Goal: Information Seeking & Learning: Learn about a topic

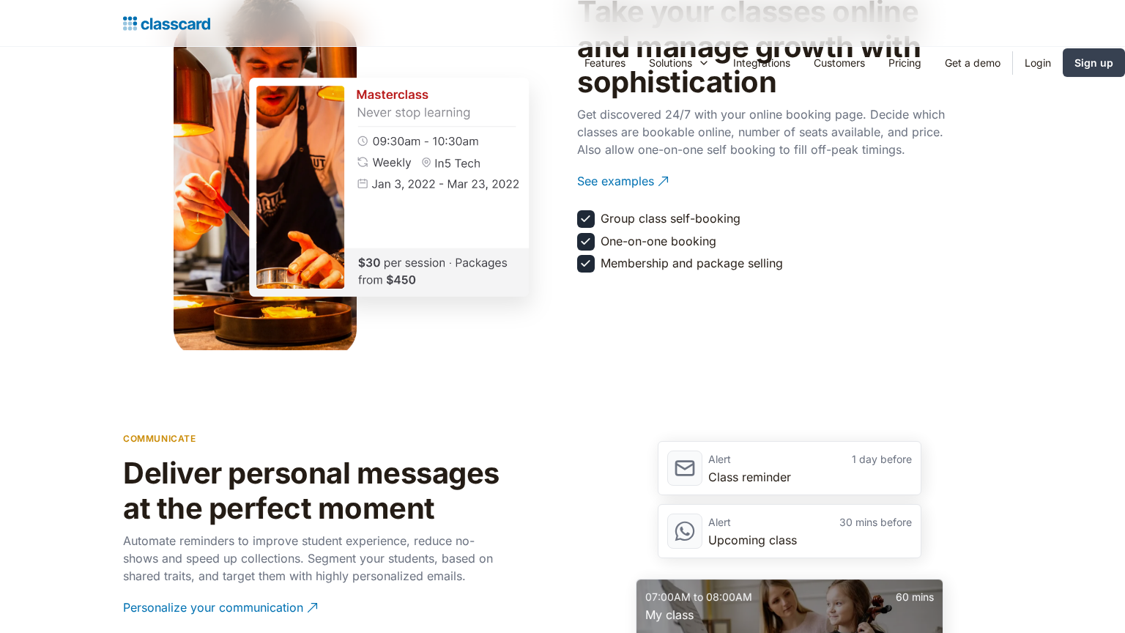
scroll to position [2267, 0]
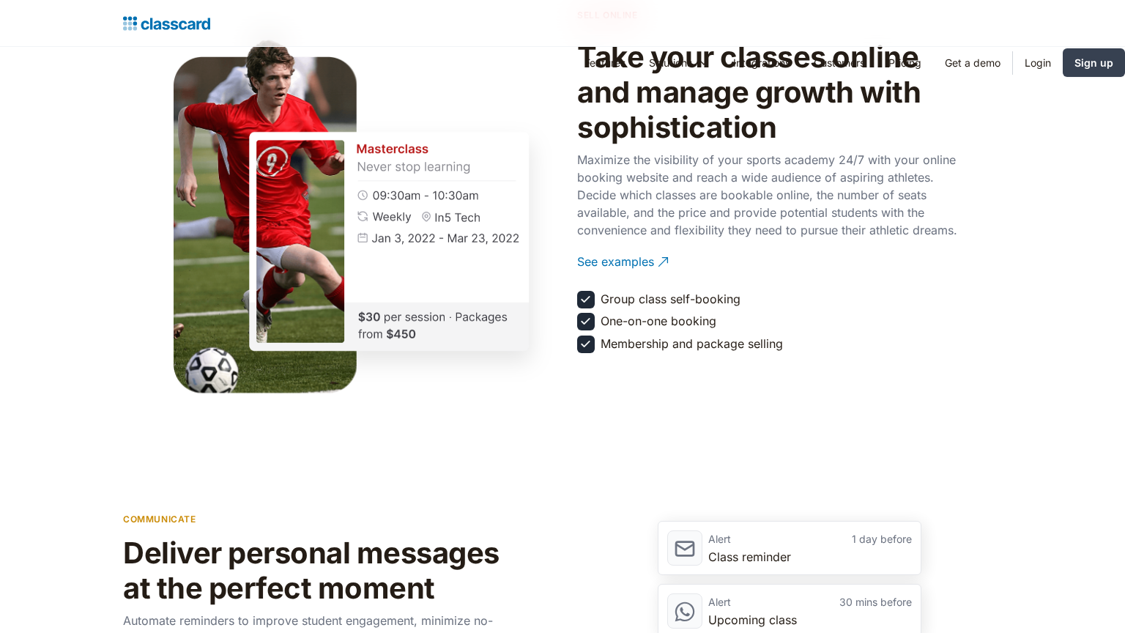
scroll to position [2267, 0]
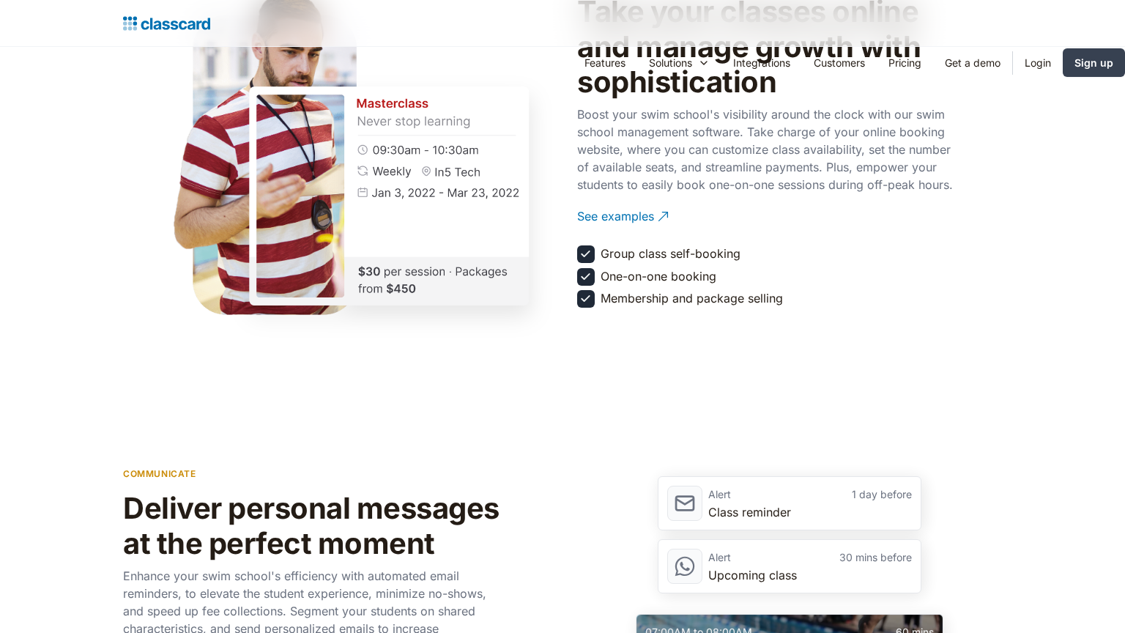
scroll to position [2267, 0]
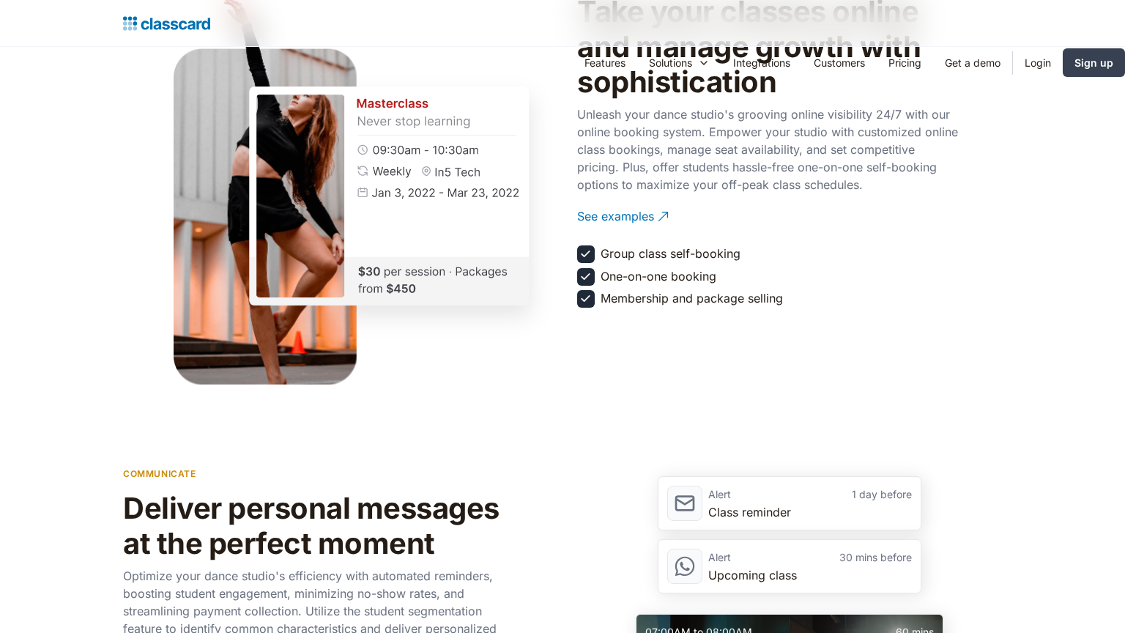
scroll to position [2267, 0]
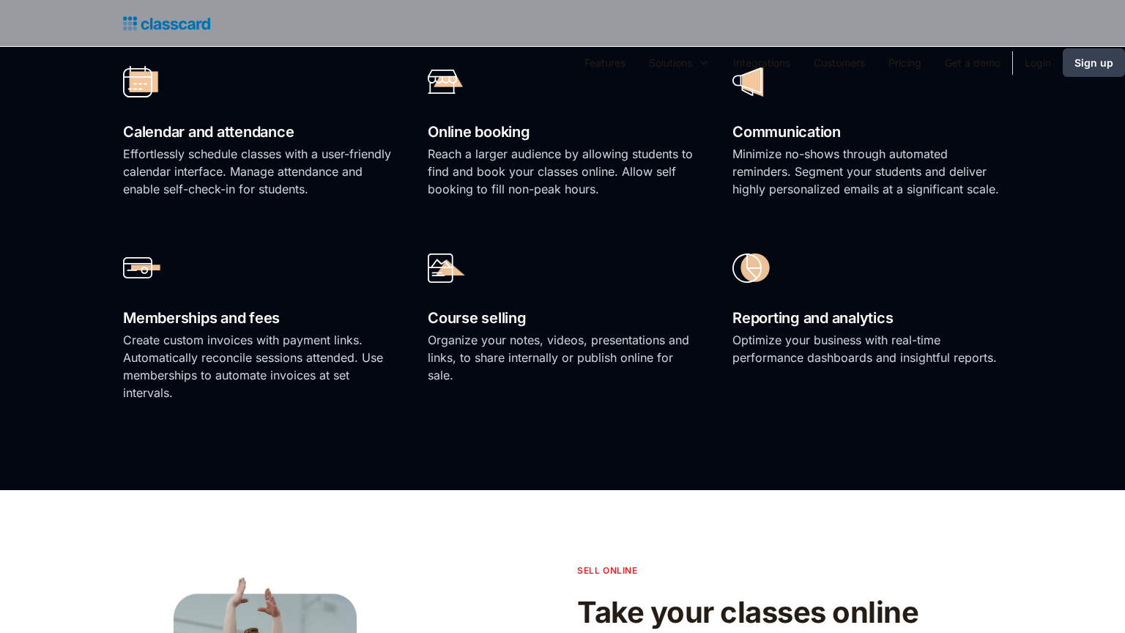
scroll to position [2267, 0]
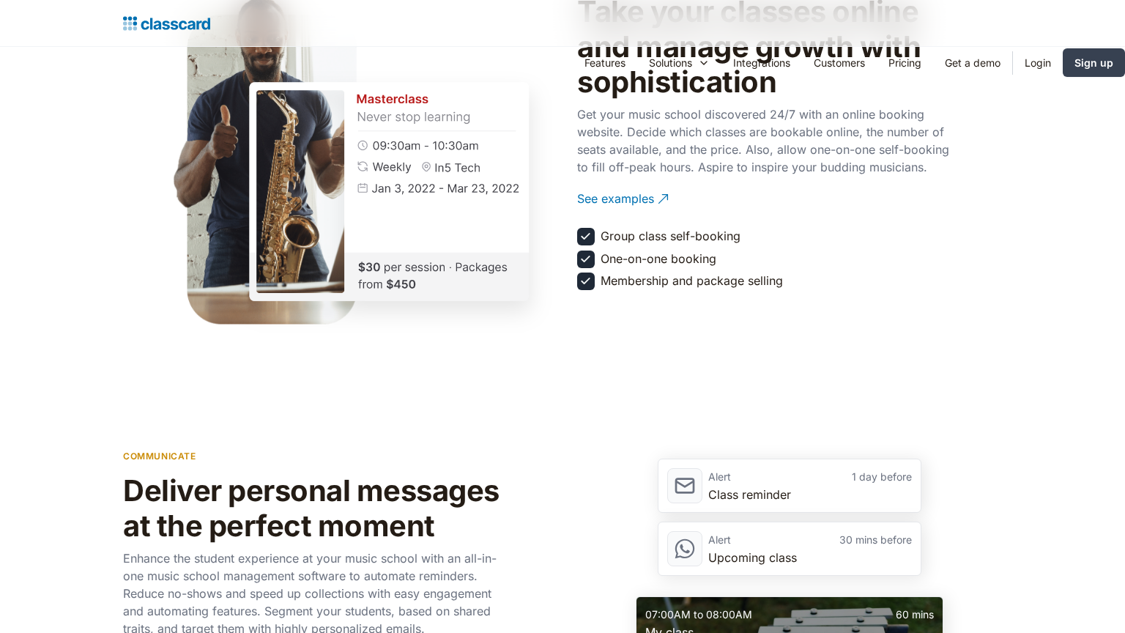
scroll to position [2267, 0]
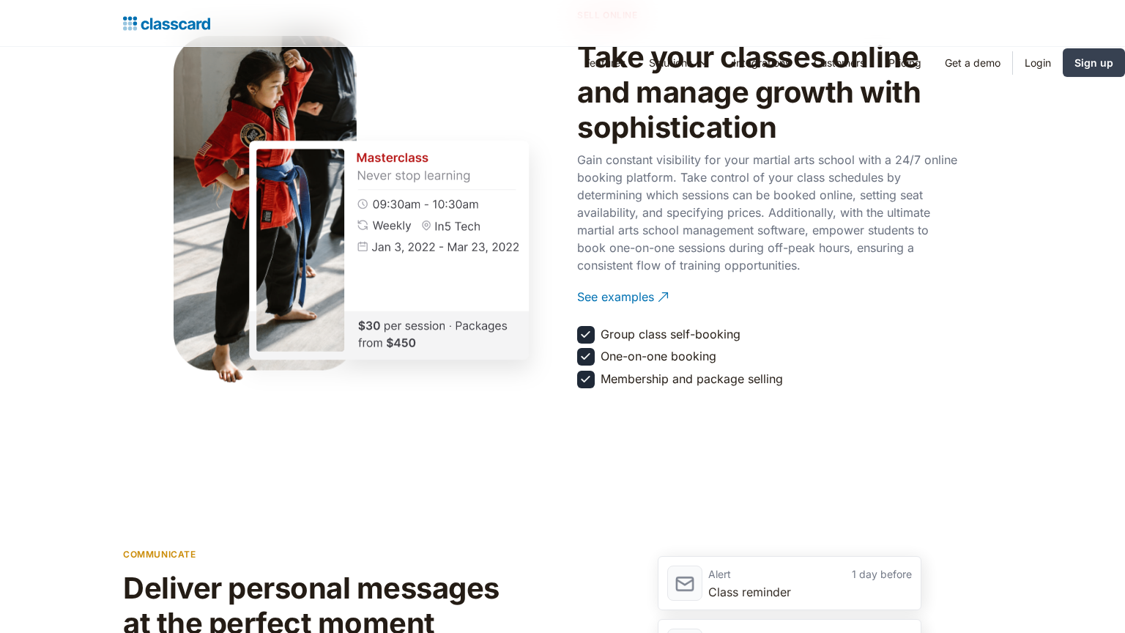
scroll to position [2267, 0]
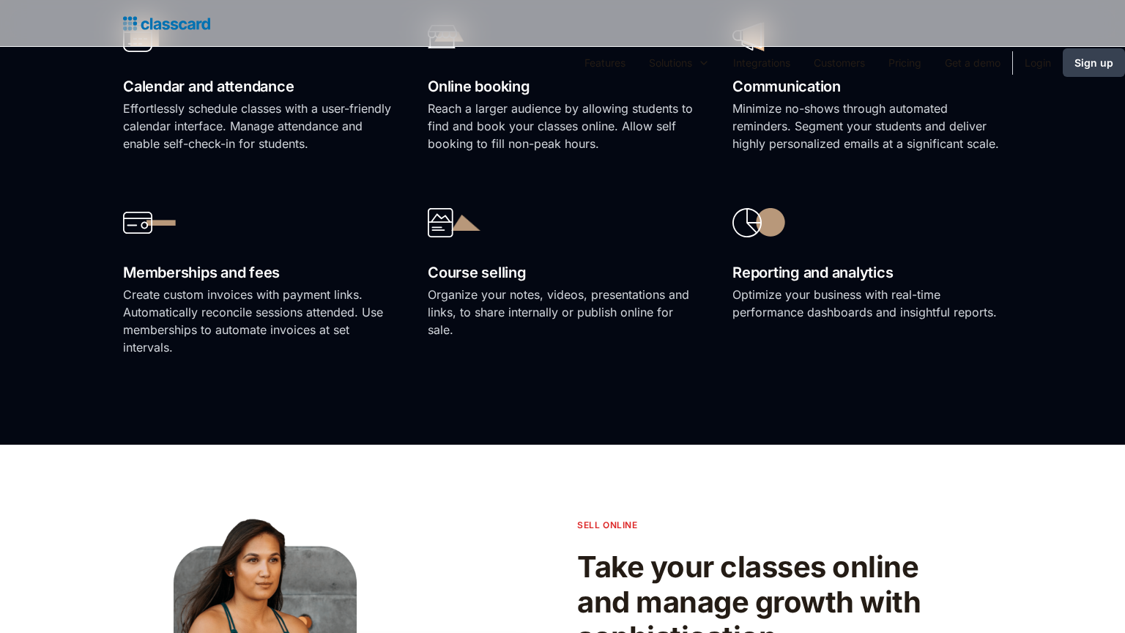
scroll to position [1712, 0]
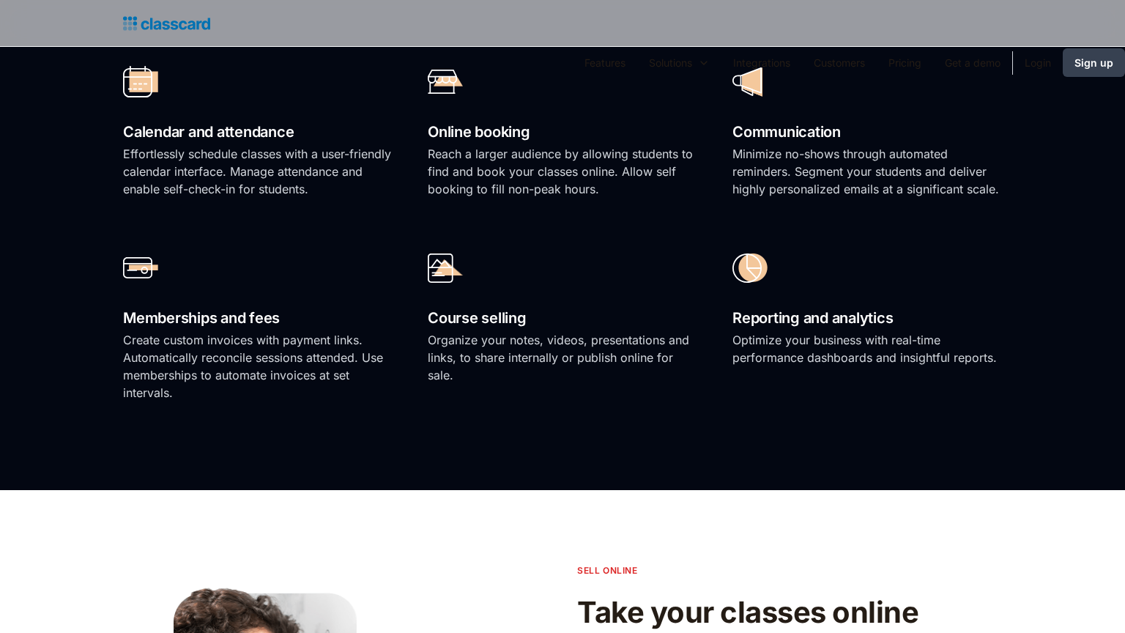
scroll to position [2267, 0]
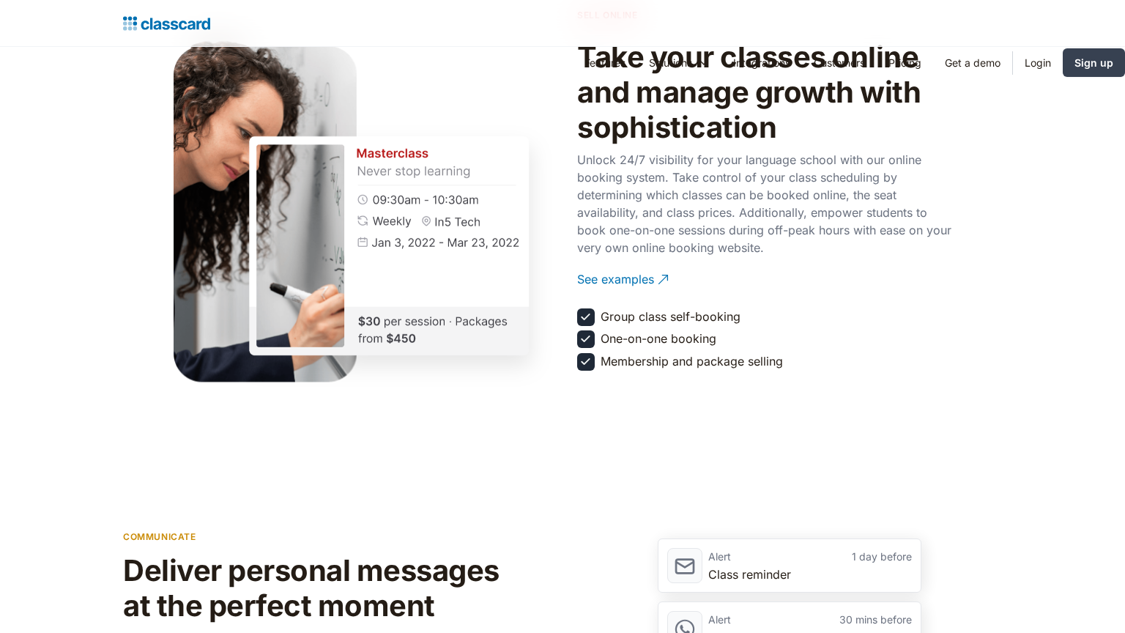
scroll to position [2267, 0]
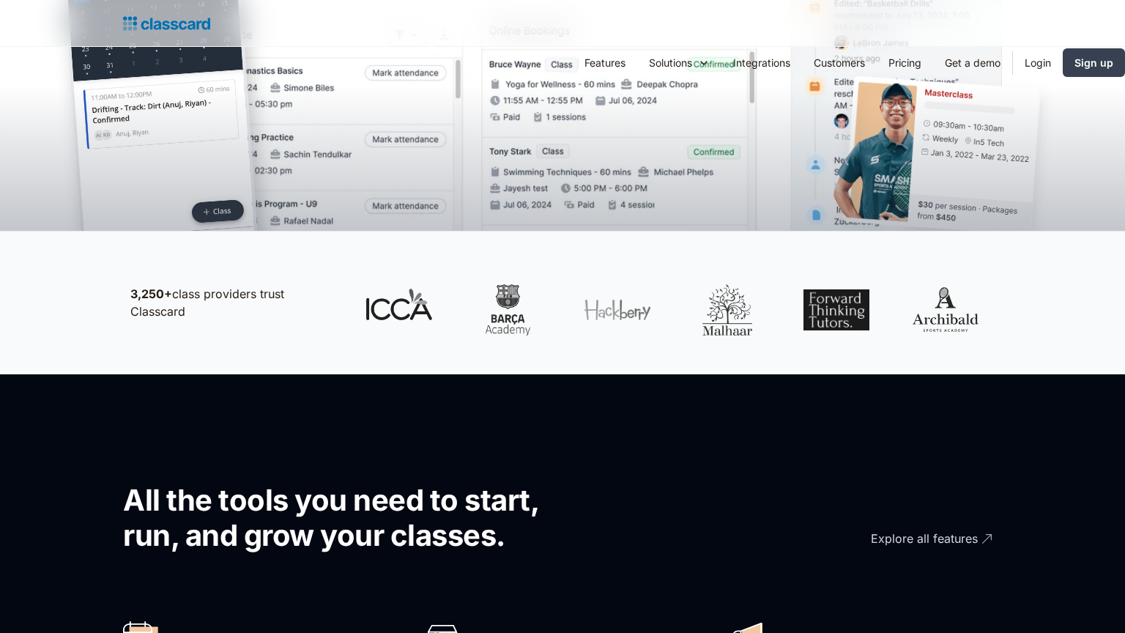
scroll to position [1157, 0]
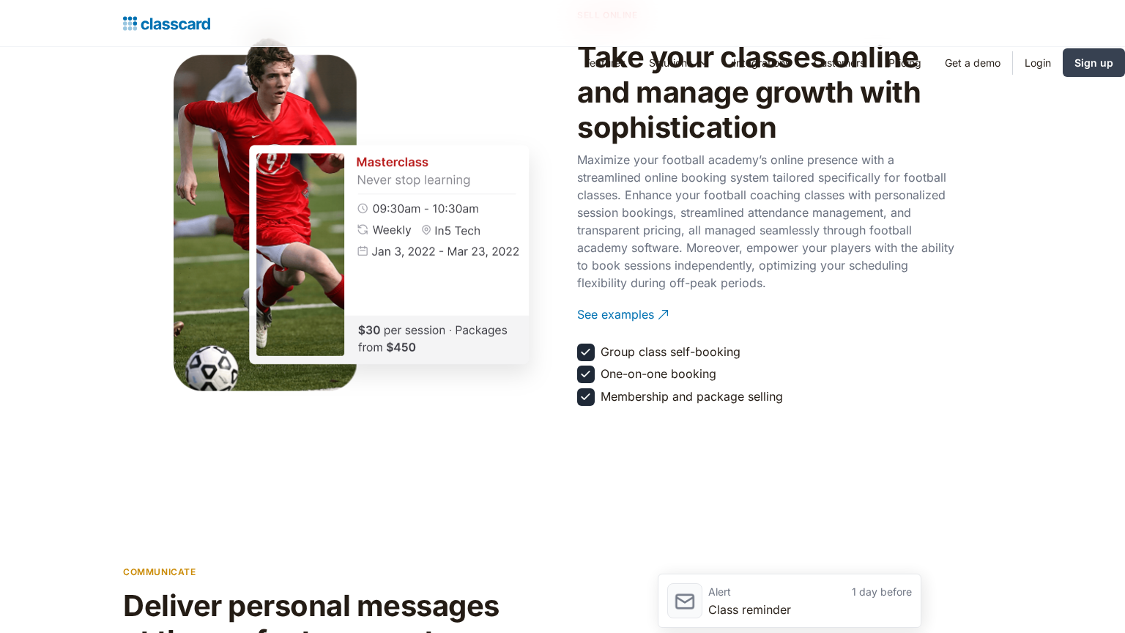
scroll to position [2267, 0]
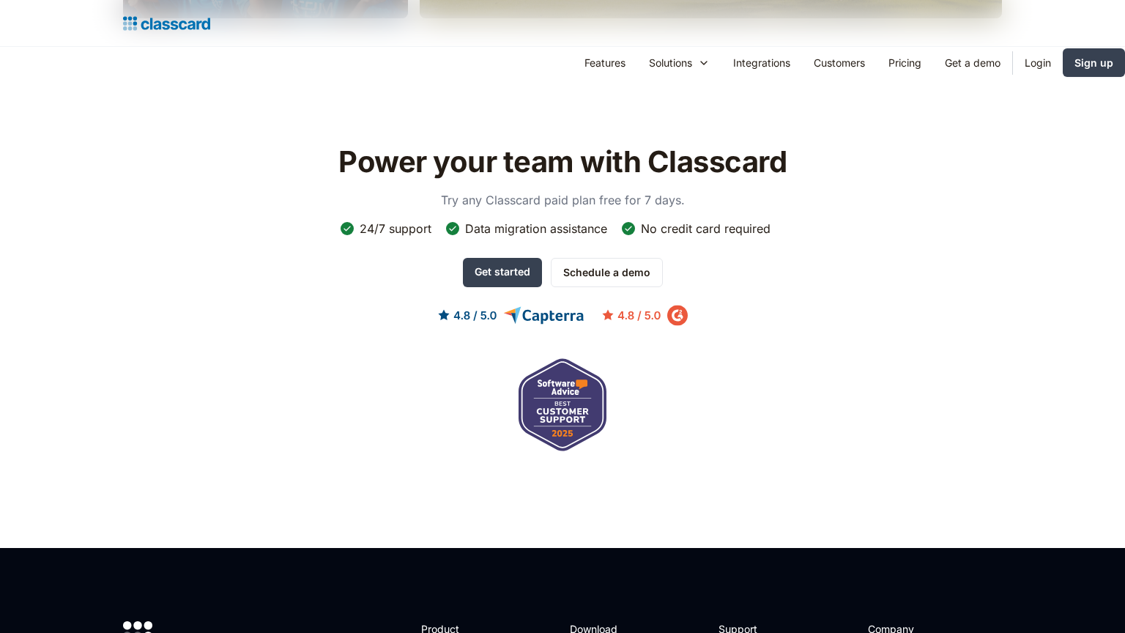
scroll to position [2165, 0]
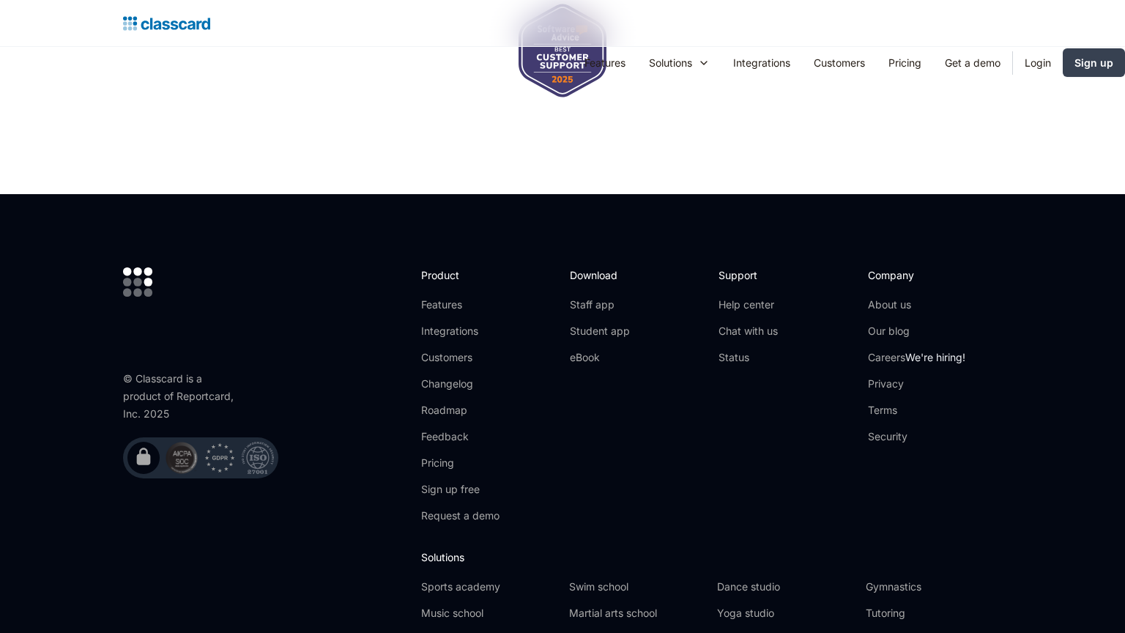
scroll to position [1753, 0]
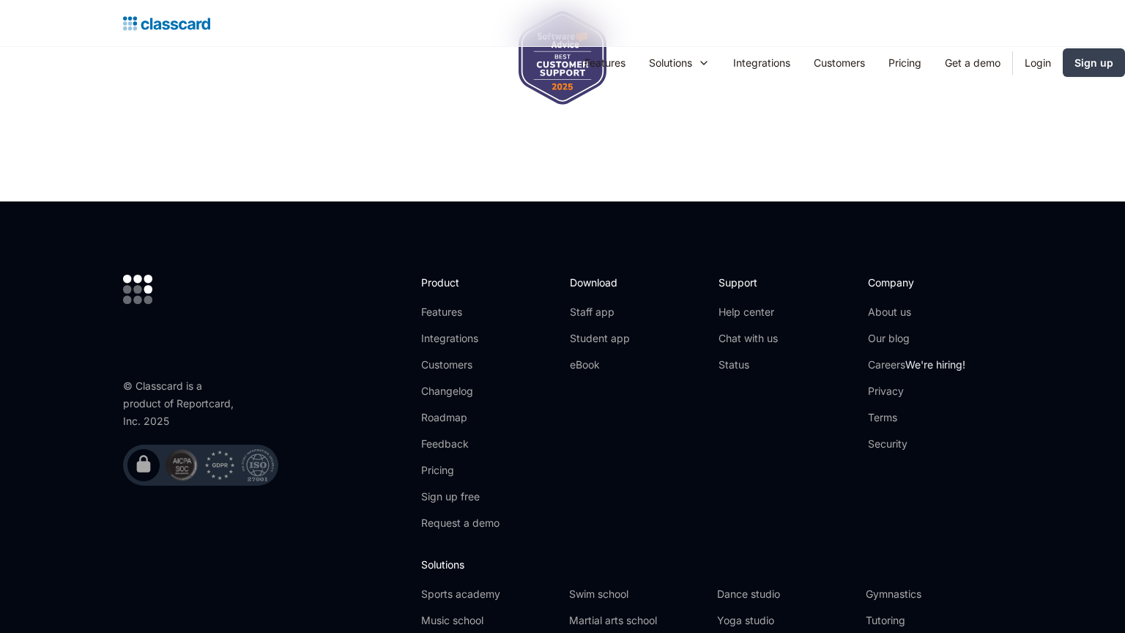
scroll to position [1818, 0]
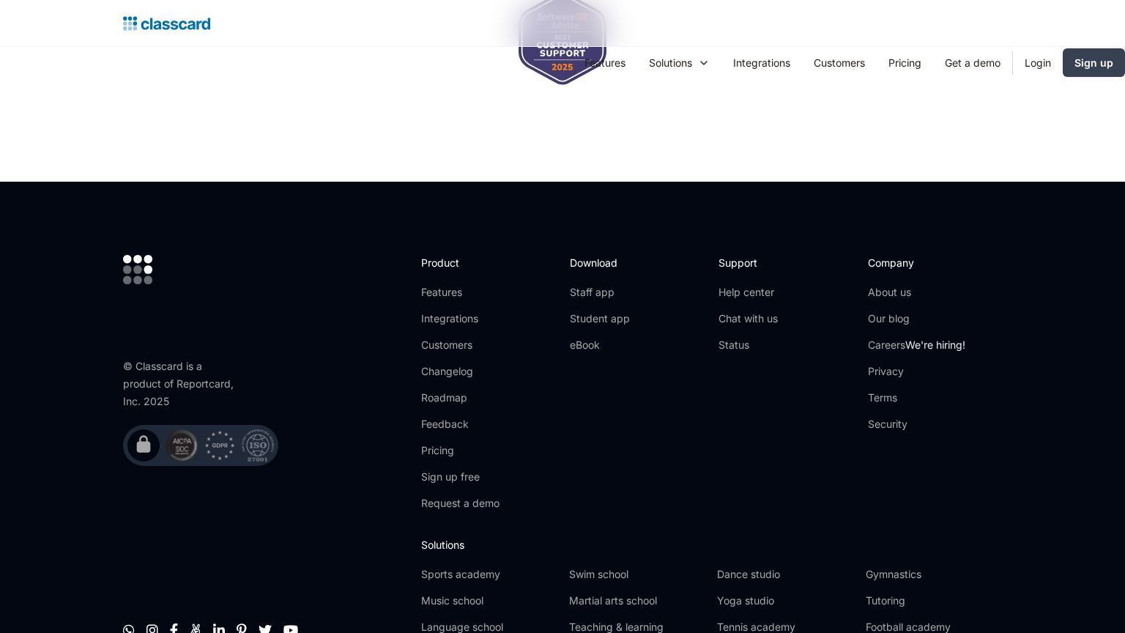
scroll to position [1774, 0]
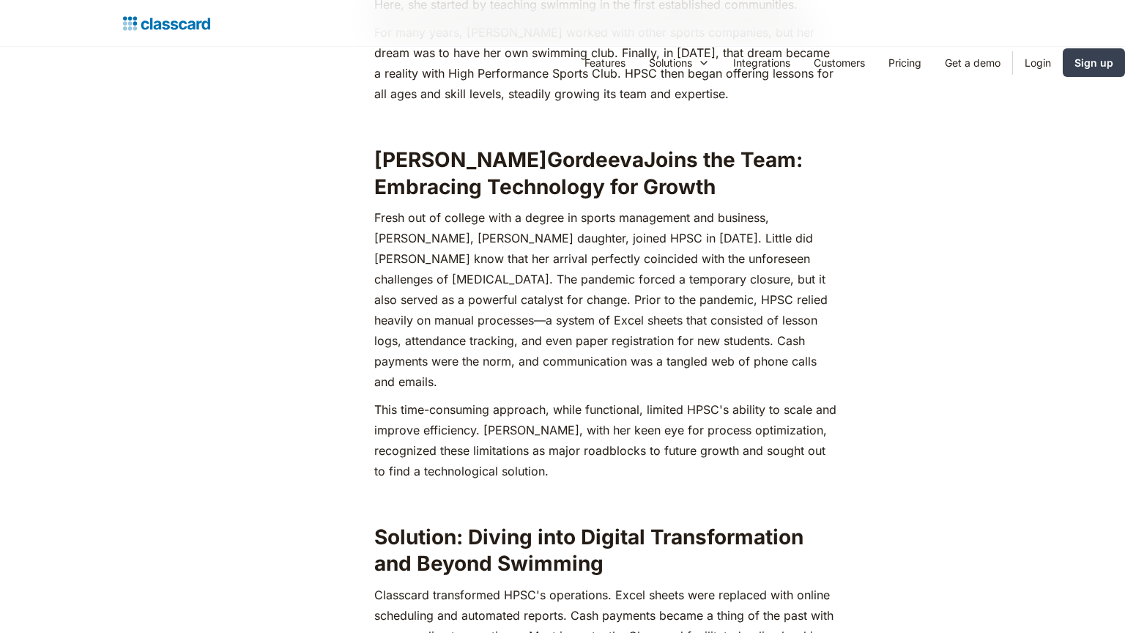
scroll to position [1712, 0]
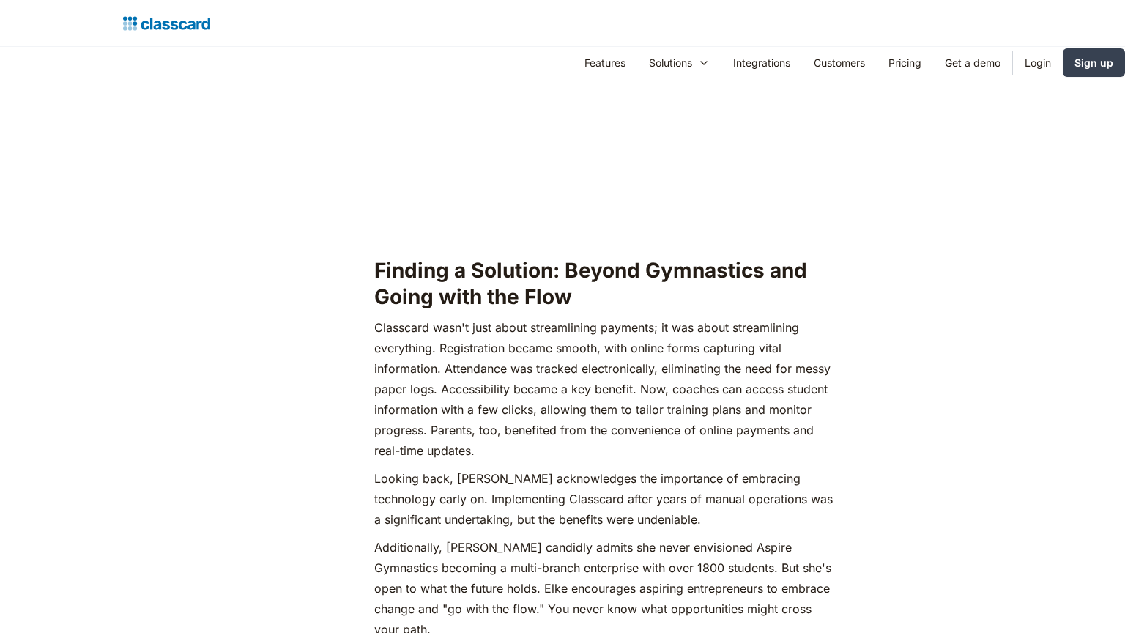
scroll to position [2267, 0]
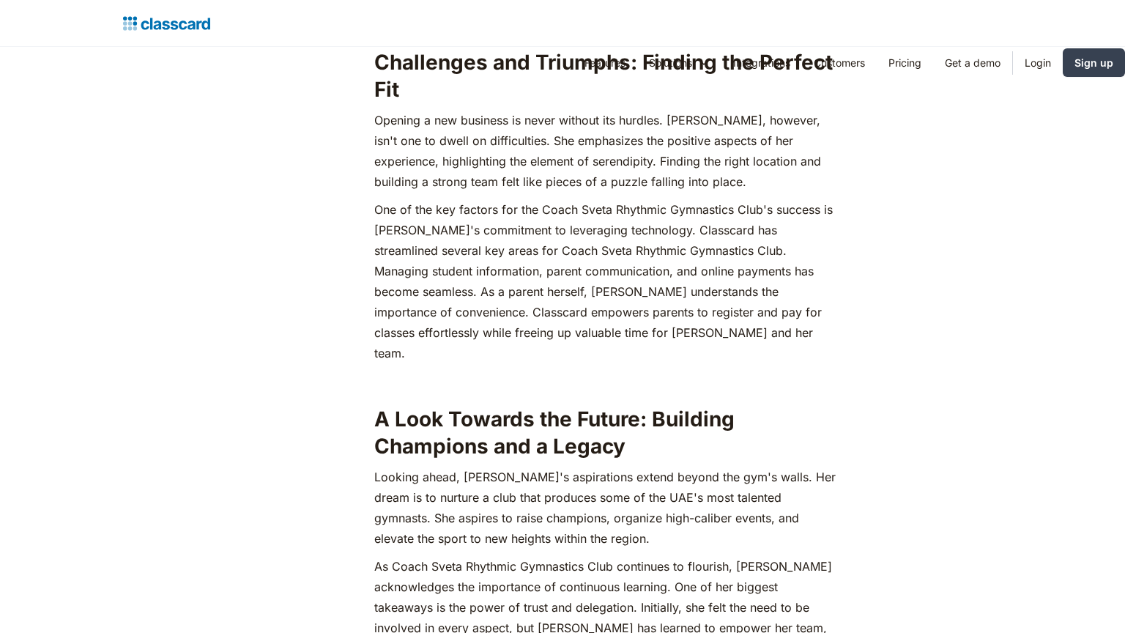
scroll to position [2267, 0]
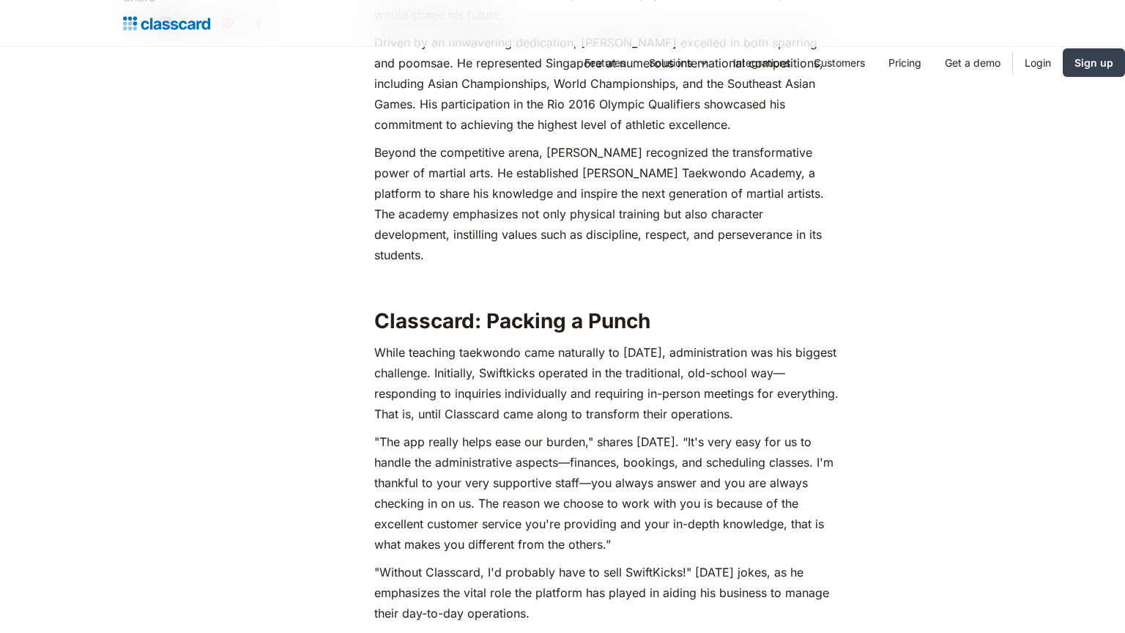
scroll to position [1712, 0]
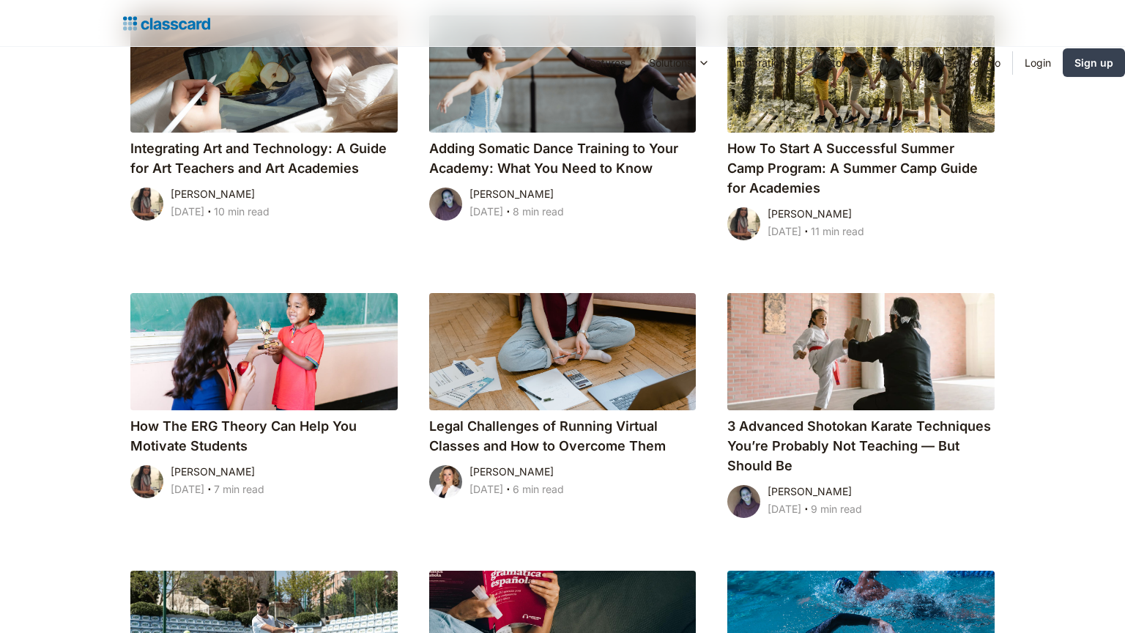
scroll to position [1712, 0]
